Goal: Transaction & Acquisition: Purchase product/service

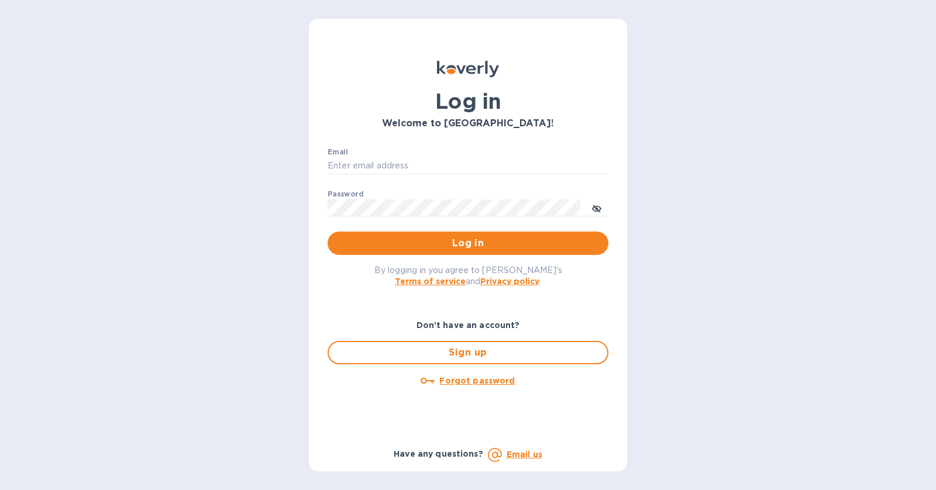
type input "[PERSON_NAME][EMAIL_ADDRESS][DOMAIN_NAME]"
click at [476, 243] on span "Log in" at bounding box center [468, 243] width 262 height 14
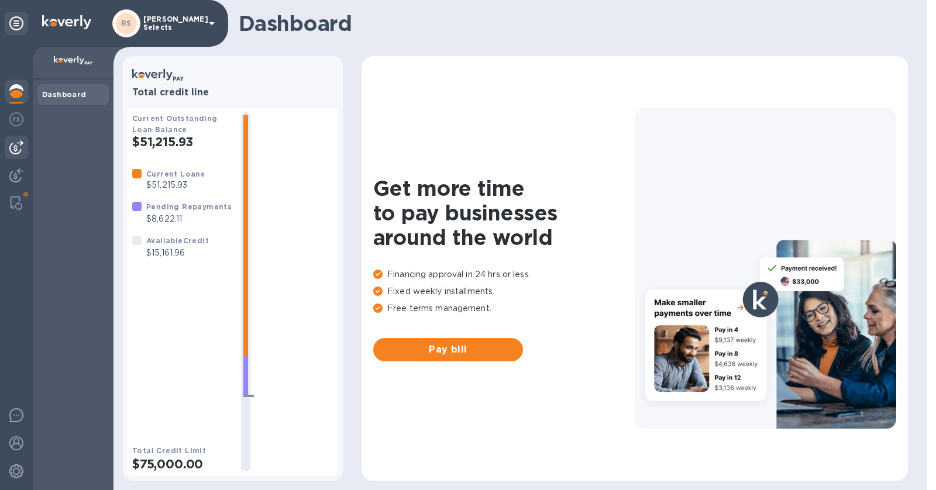
click at [22, 147] on img at bounding box center [16, 147] width 14 height 14
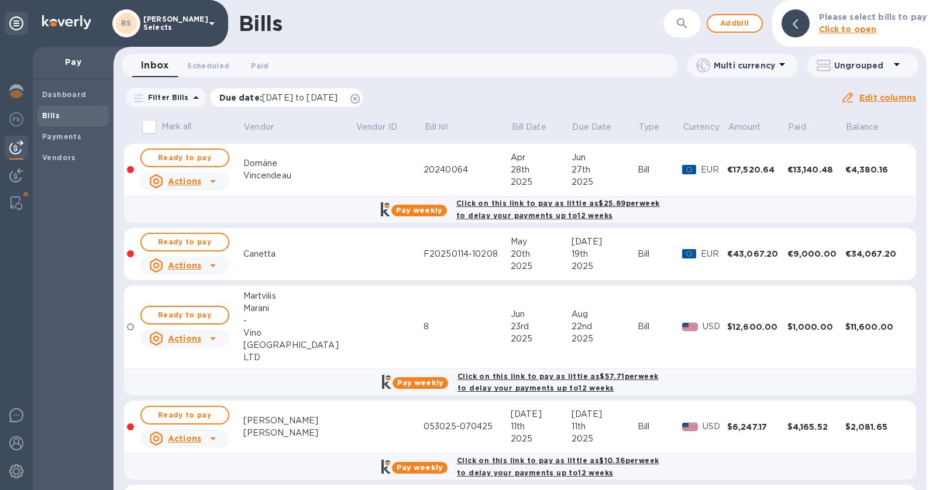
click at [360, 94] on icon at bounding box center [354, 98] width 9 height 9
click at [74, 158] on span "Vendors" at bounding box center [73, 158] width 62 height 12
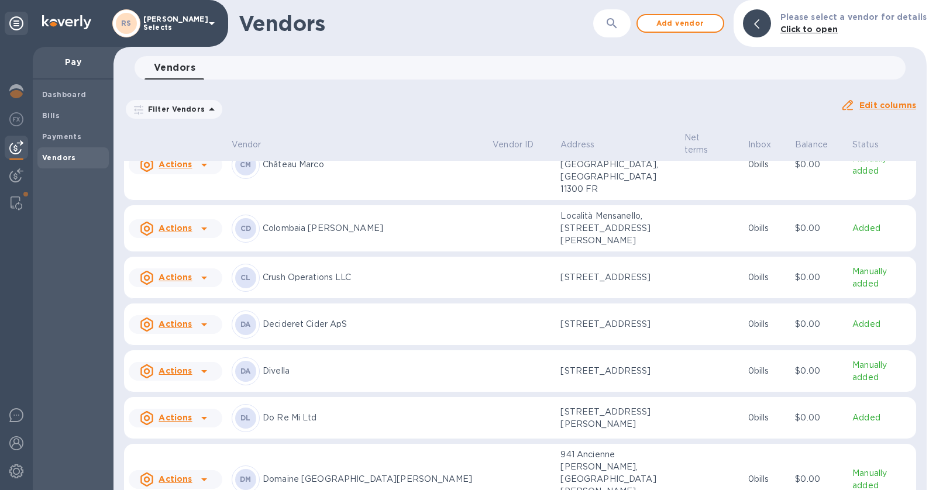
scroll to position [524, 0]
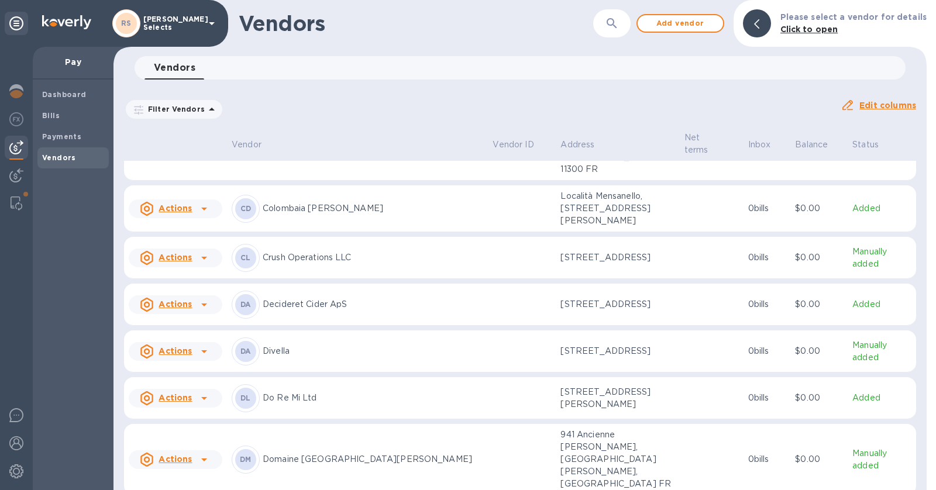
click at [388, 392] on p "Do Re Mi Ltd" at bounding box center [373, 398] width 220 height 12
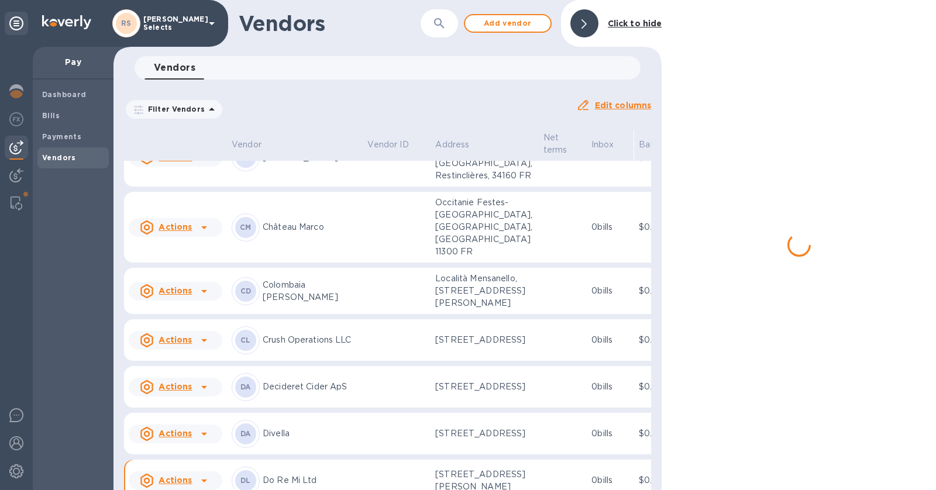
scroll to position [749, 0]
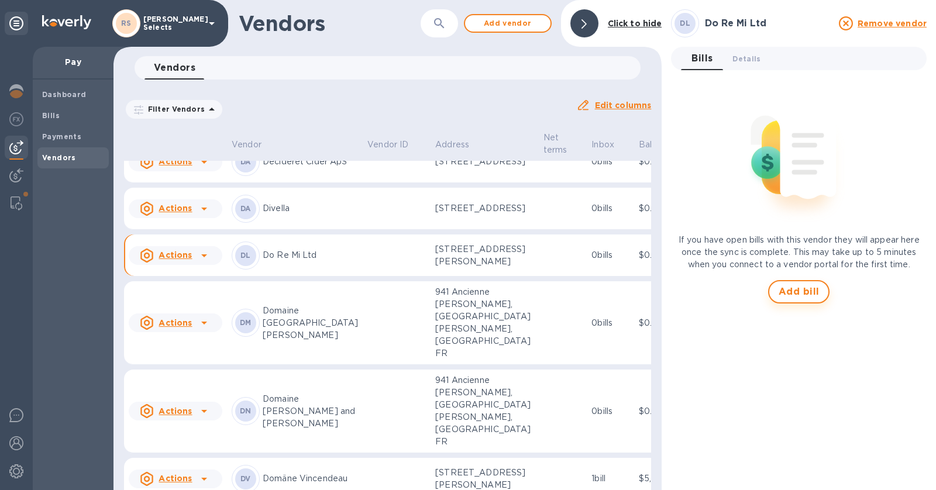
click at [803, 285] on span "Add bill" at bounding box center [798, 292] width 41 height 14
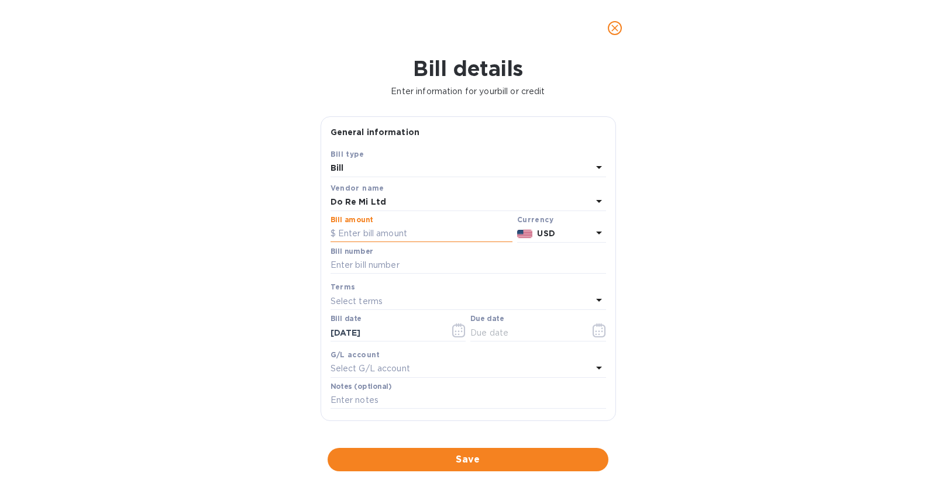
click at [427, 230] on input "text" at bounding box center [421, 234] width 182 height 18
type input "34,800"
paste input "13062024/13"
type input "13062024/13"
click at [423, 296] on div "Select terms" at bounding box center [460, 301] width 261 height 16
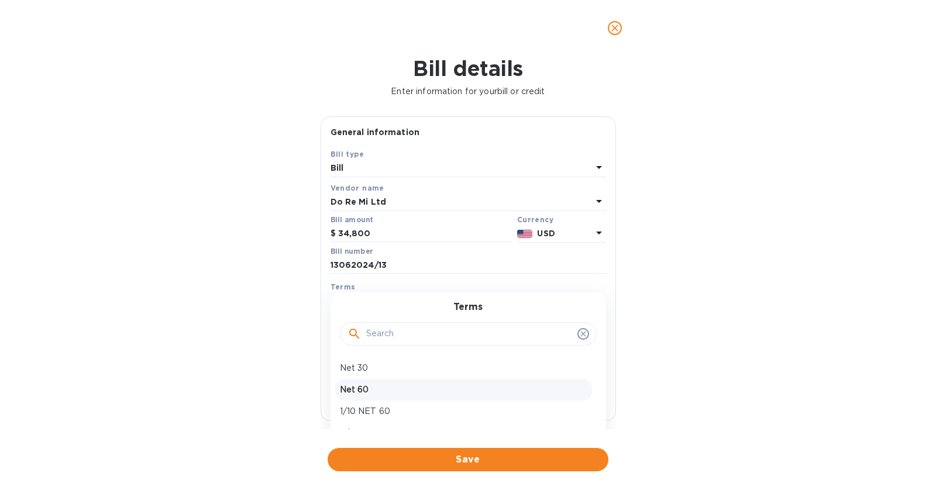
click at [402, 392] on p "Net 60" at bounding box center [463, 390] width 247 height 12
type input "10/12/2025"
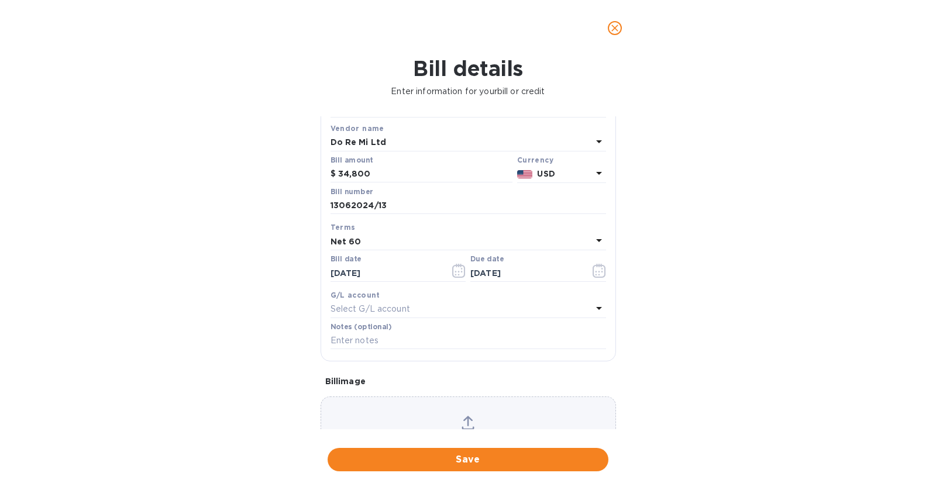
scroll to position [91, 0]
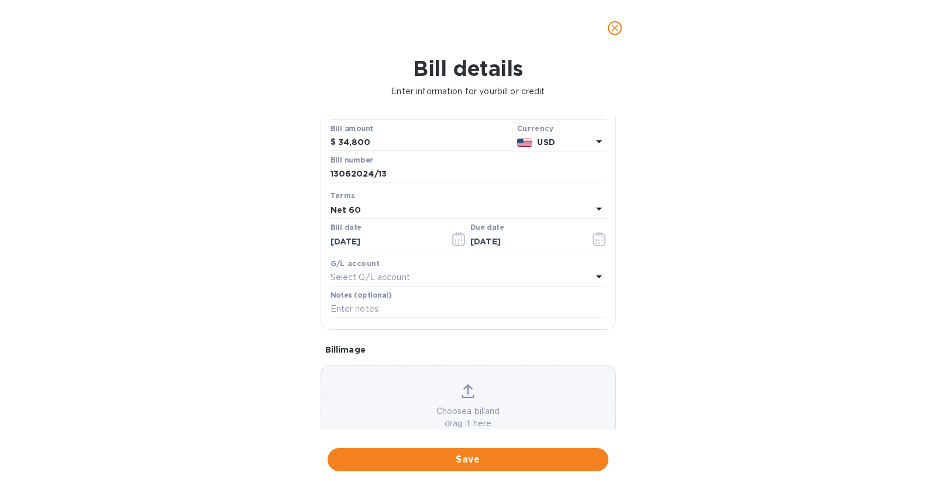
click at [461, 282] on div "Select G/L account" at bounding box center [460, 278] width 261 height 16
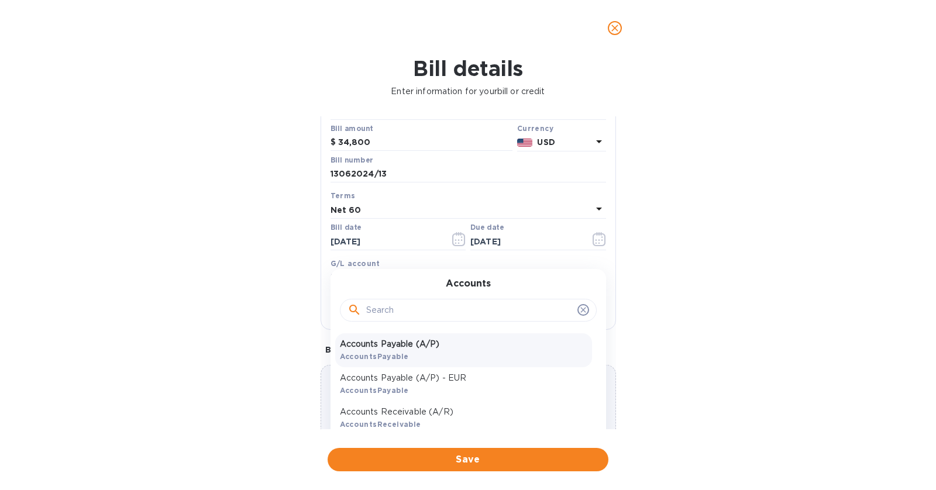
click at [443, 358] on div "Accounts Payable (A/P) AccountsPayable" at bounding box center [463, 350] width 257 height 34
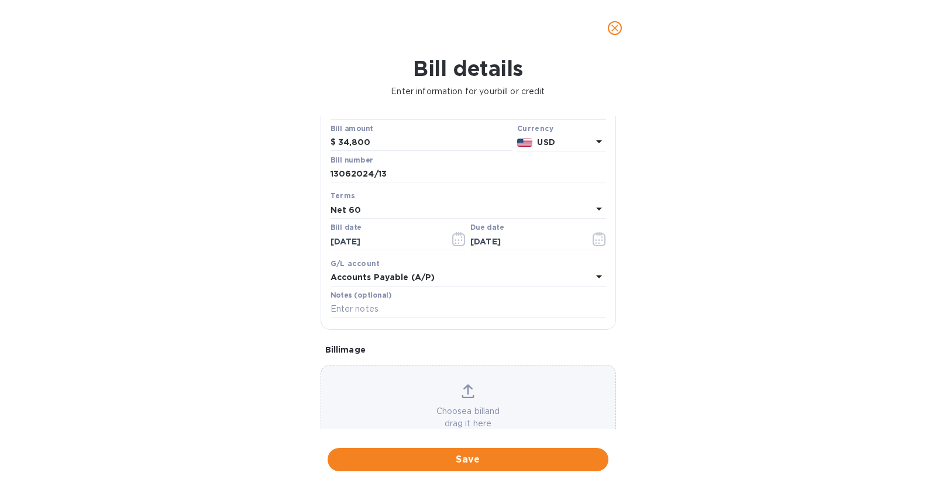
scroll to position [0, 0]
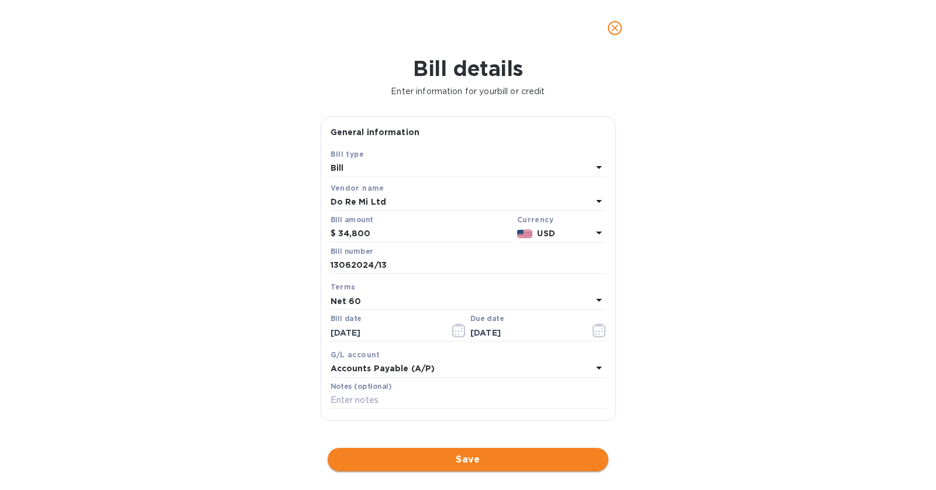
click at [545, 458] on span "Save" at bounding box center [468, 460] width 262 height 14
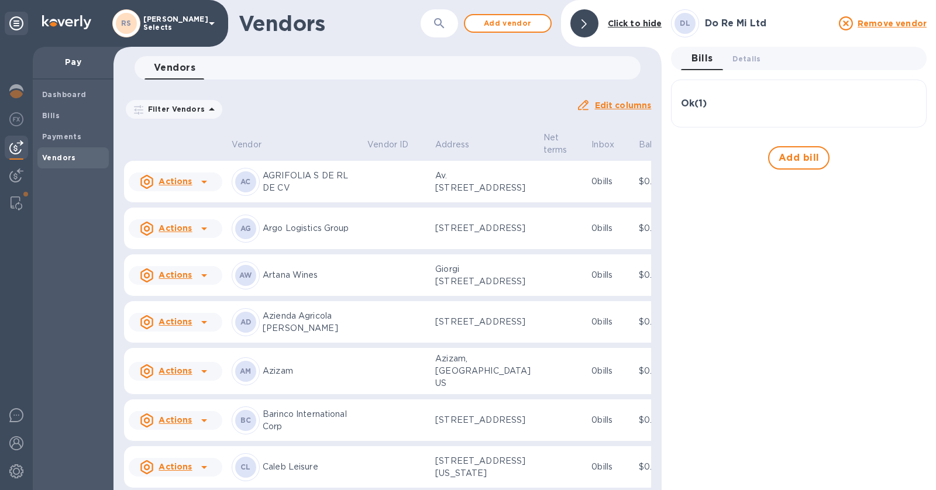
click at [741, 99] on div "Ok ( 1 )" at bounding box center [799, 103] width 236 height 11
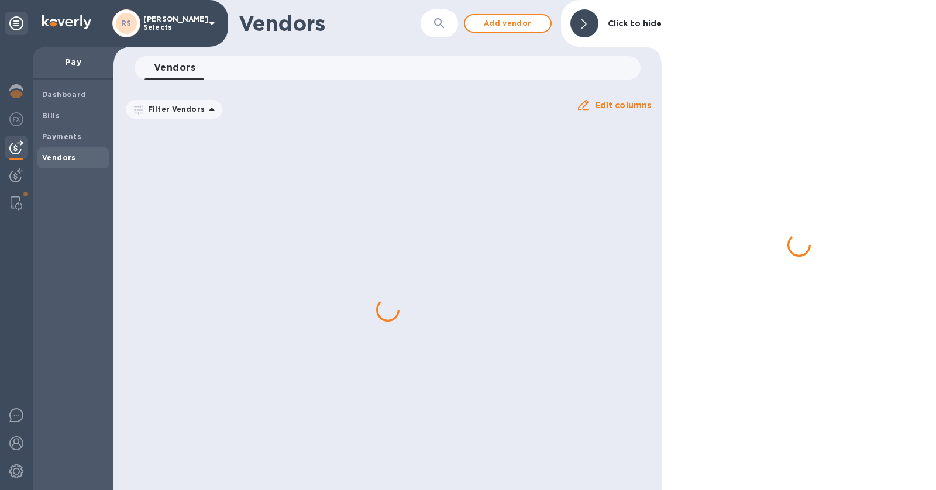
click at [784, 155] on div at bounding box center [798, 245] width 274 height 490
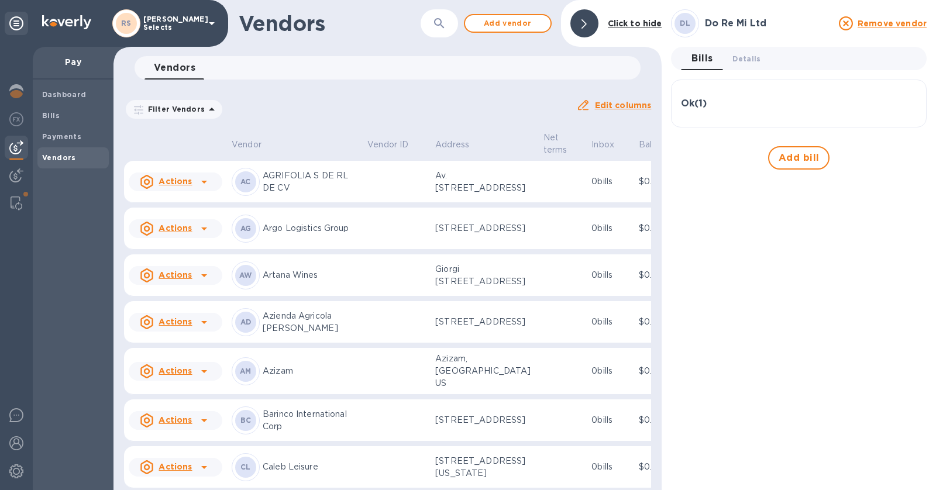
click at [712, 87] on div "Ok ( 1 ) Bill № 13062024/13 Bill Date Aug 13th 2025 Amount $34,800.00 Balance $…" at bounding box center [799, 104] width 256 height 48
click at [712, 115] on div "Ok ( 1 )" at bounding box center [799, 103] width 236 height 28
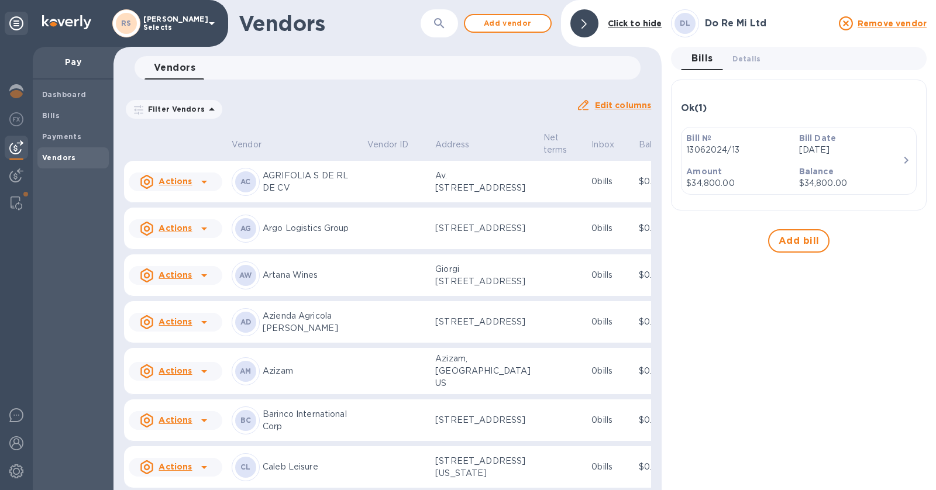
click at [752, 151] on p "13062024/13" at bounding box center [737, 150] width 103 height 12
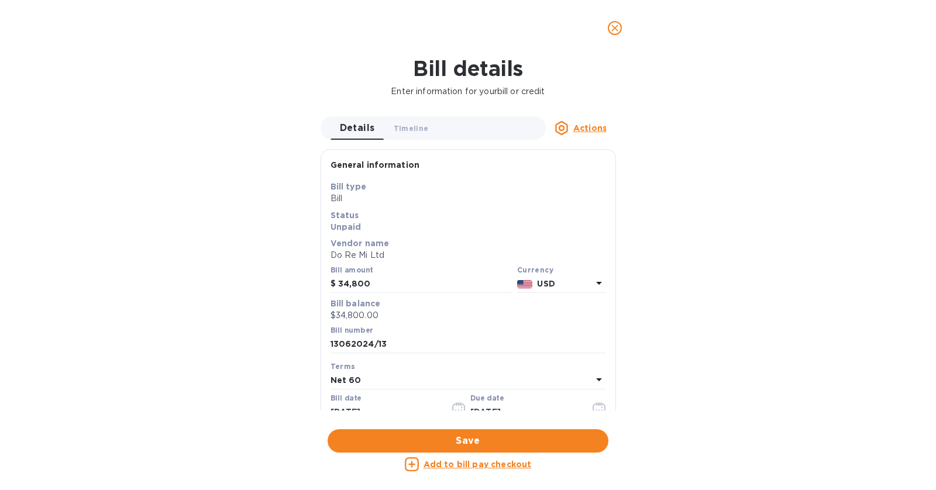
click at [500, 464] on u "Add to bill pay checkout" at bounding box center [477, 464] width 108 height 9
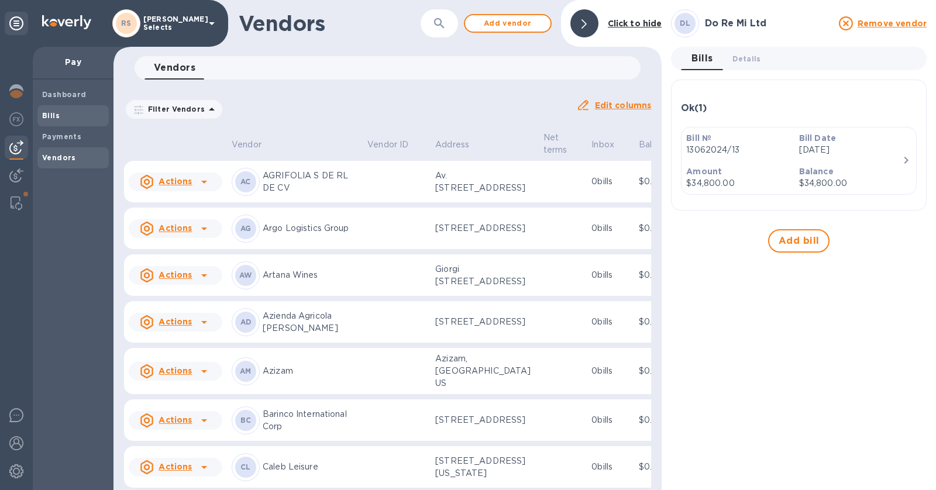
click at [75, 110] on span "Bills" at bounding box center [73, 116] width 62 height 12
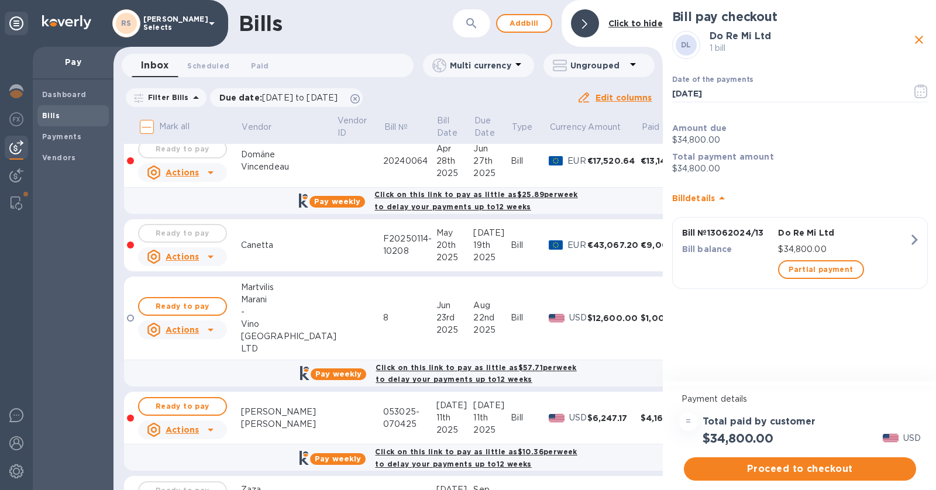
scroll to position [10, 0]
click at [837, 270] on span "Partial payment" at bounding box center [820, 270] width 64 height 14
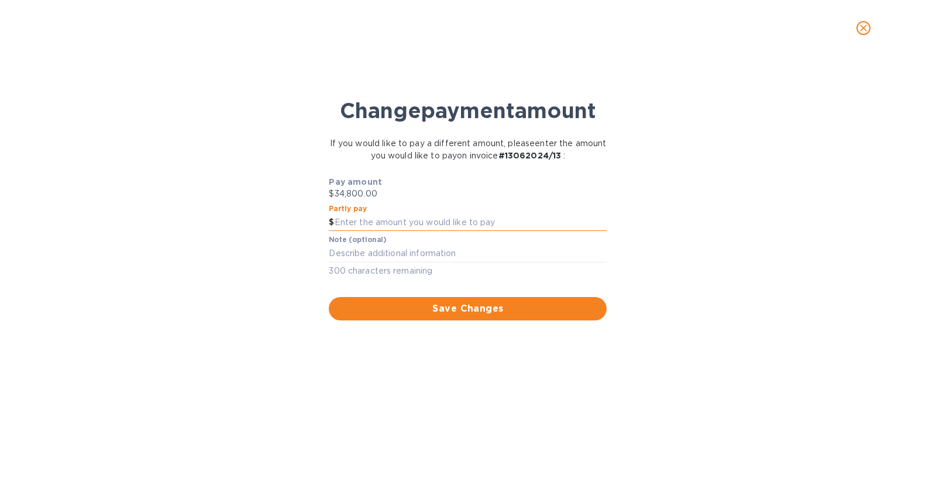
click at [453, 220] on input "text" at bounding box center [470, 223] width 272 height 18
type input "2,000"
click at [474, 313] on span "Save Changes" at bounding box center [467, 309] width 259 height 14
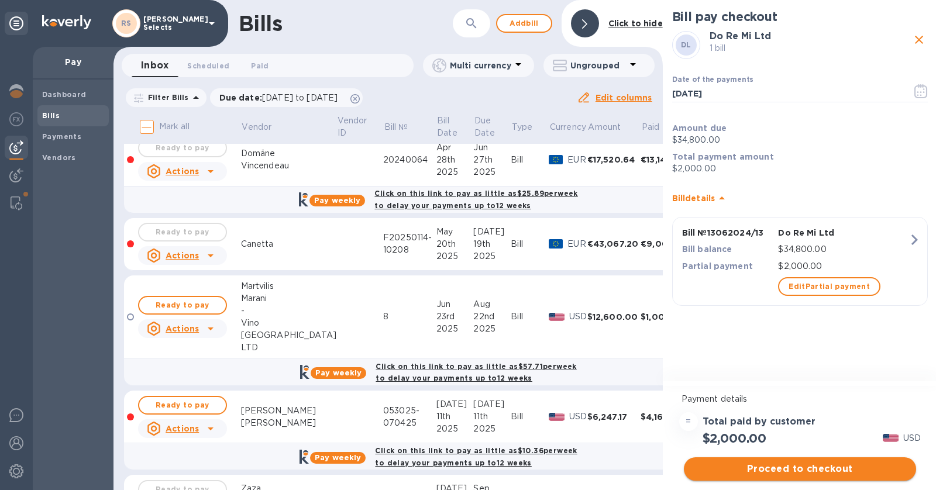
click at [812, 474] on span "Proceed to checkout" at bounding box center [799, 469] width 213 height 14
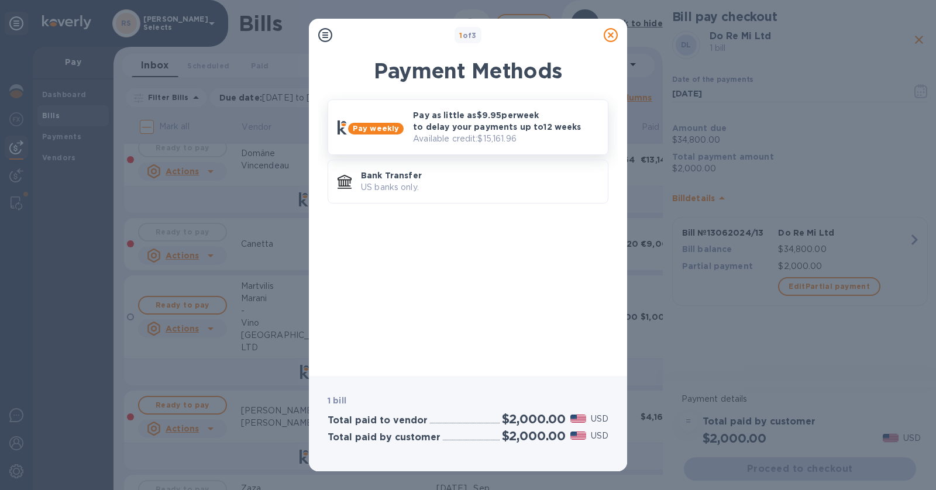
click at [478, 130] on p "Pay as little as $9.95 per week to delay your payments up to 12 weeks" at bounding box center [505, 120] width 185 height 23
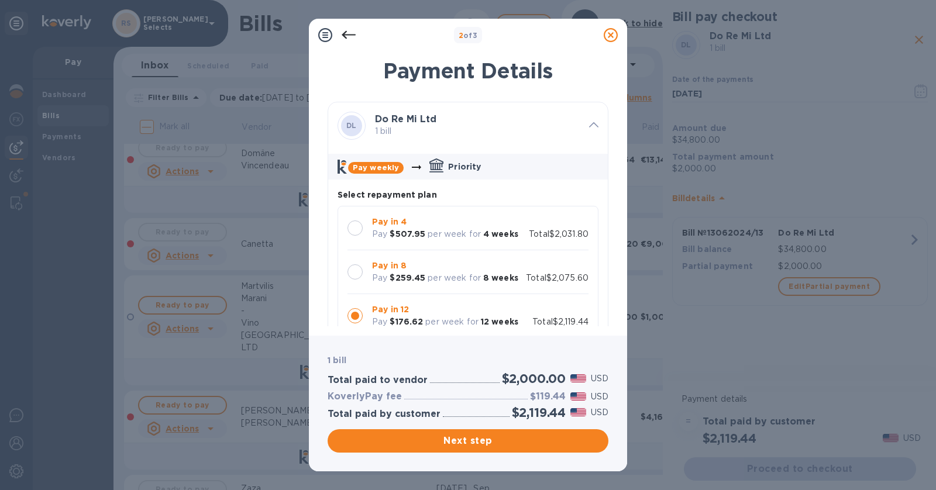
click at [541, 275] on p "Total $2,075.60" at bounding box center [557, 278] width 63 height 12
click at [522, 225] on div "Pay in 4 Pay $507.95 per week for 4 weeks Total $2,031.80" at bounding box center [467, 228] width 241 height 25
click at [572, 442] on span "Next step" at bounding box center [468, 441] width 262 height 14
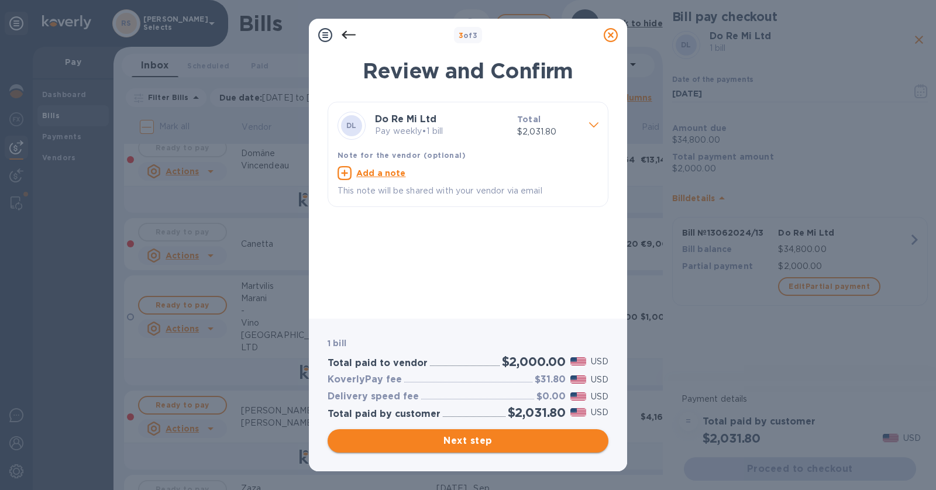
click at [566, 441] on span "Next step" at bounding box center [468, 441] width 262 height 14
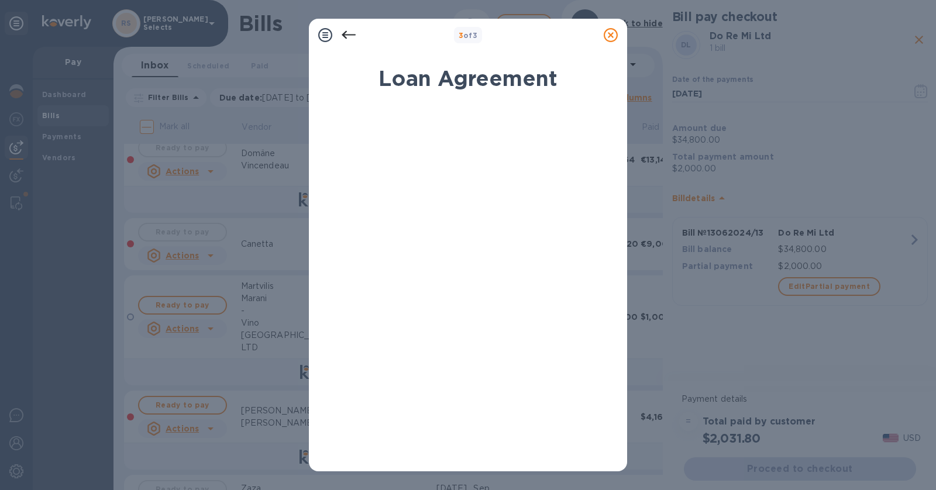
scroll to position [163, 0]
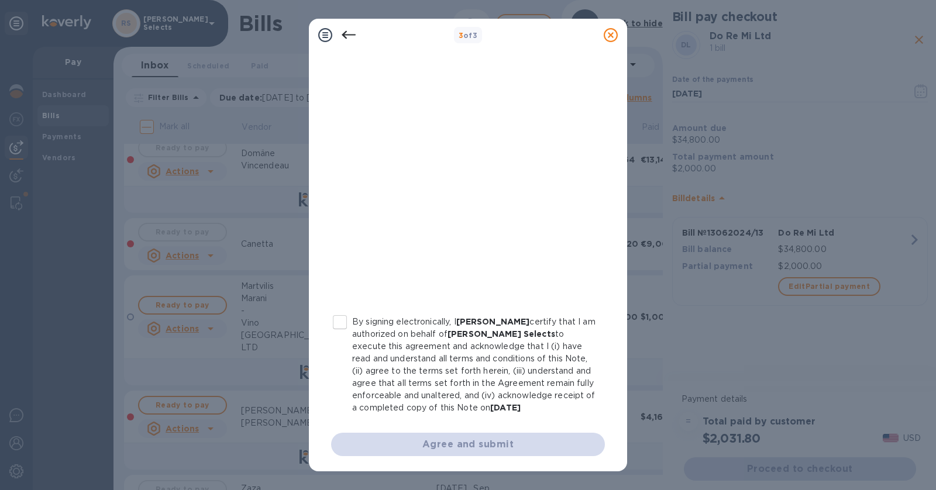
click at [343, 325] on input "By signing electronically, I Roni Ginach certify that I am authorized on behalf…" at bounding box center [339, 322] width 25 height 25
checkbox input "true"
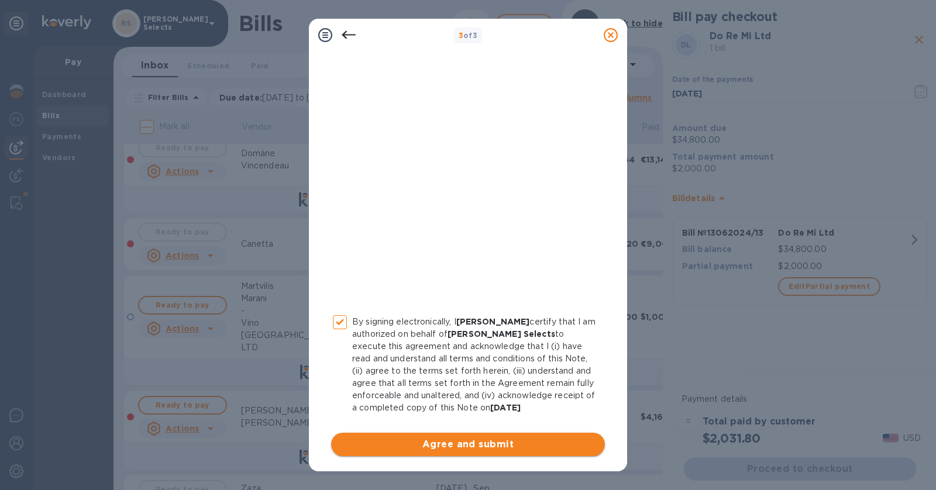
click at [440, 443] on span "Agree and submit" at bounding box center [467, 444] width 255 height 14
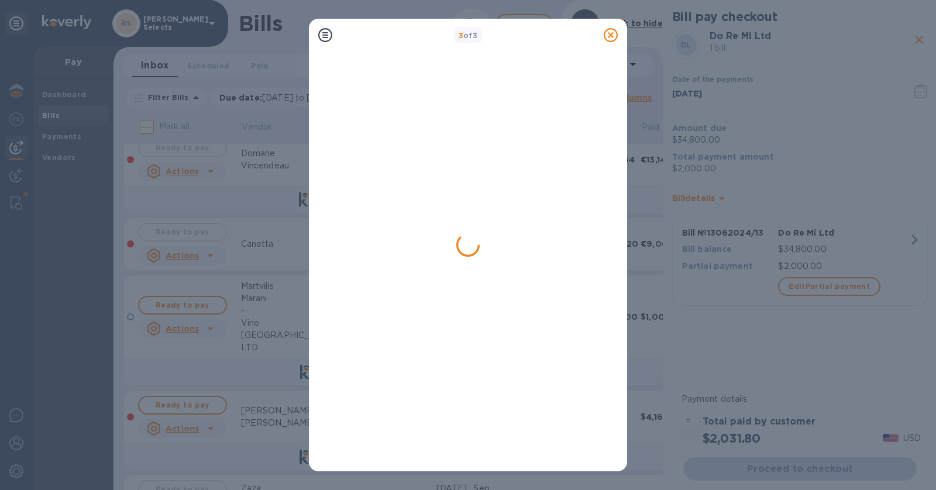
scroll to position [0, 0]
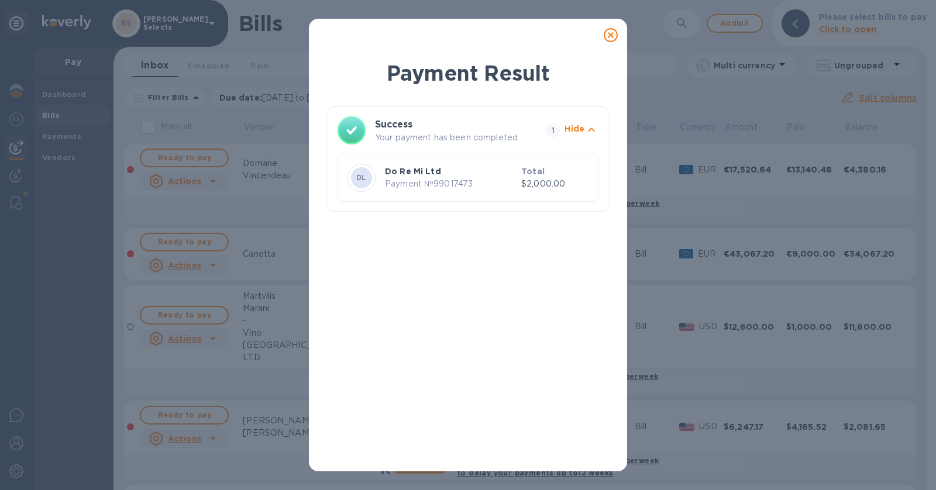
click at [613, 32] on icon at bounding box center [610, 35] width 14 height 14
